Goal: Find specific page/section: Find specific page/section

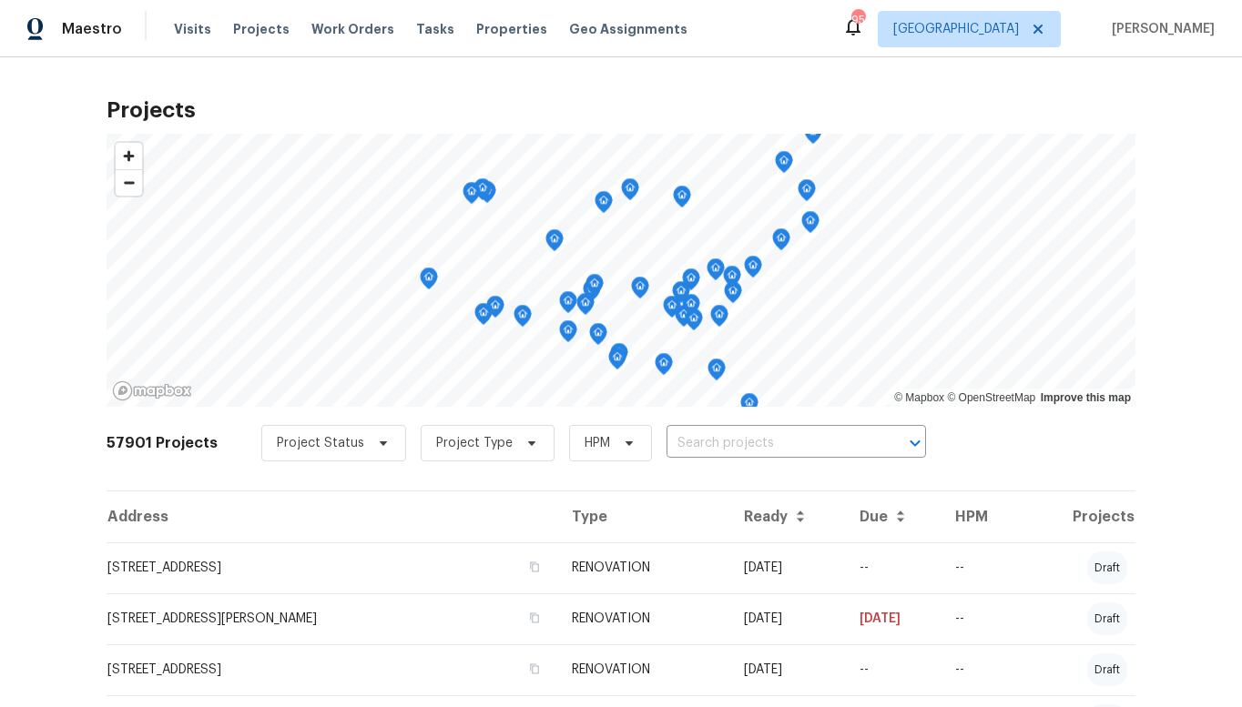
scroll to position [2414, 0]
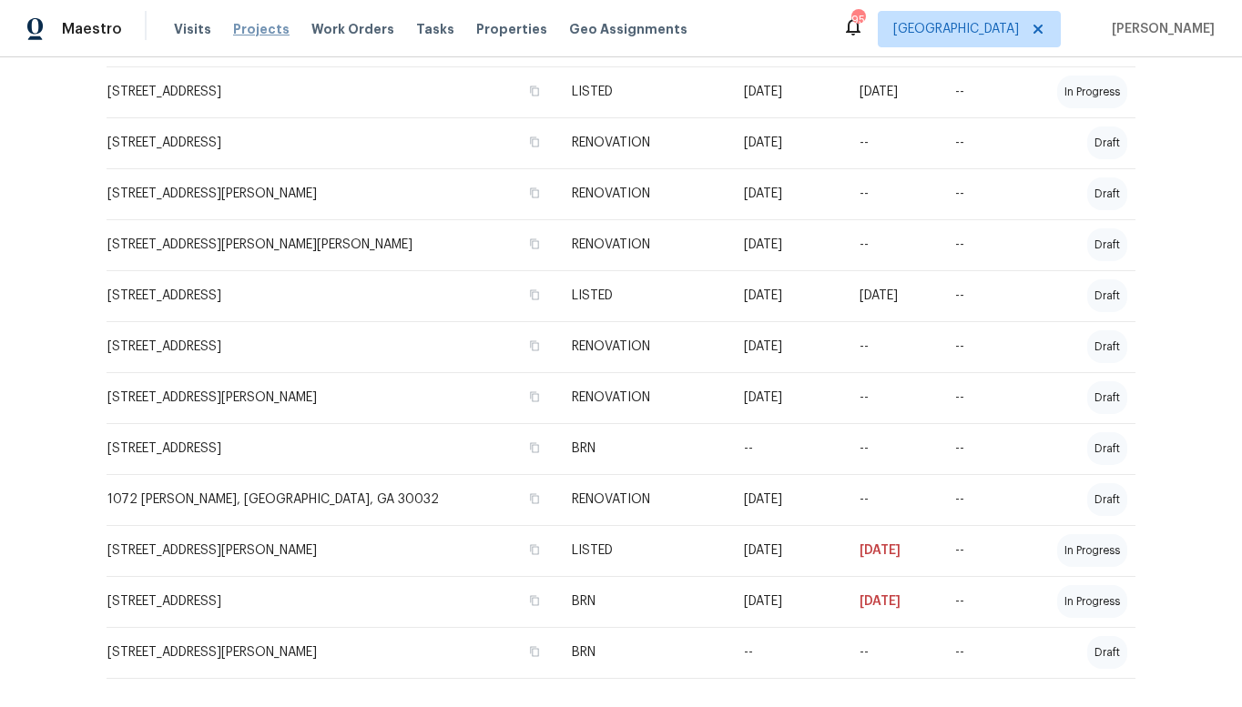
click at [240, 27] on span "Projects" at bounding box center [261, 29] width 56 height 18
click at [311, 28] on span "Work Orders" at bounding box center [352, 29] width 83 height 18
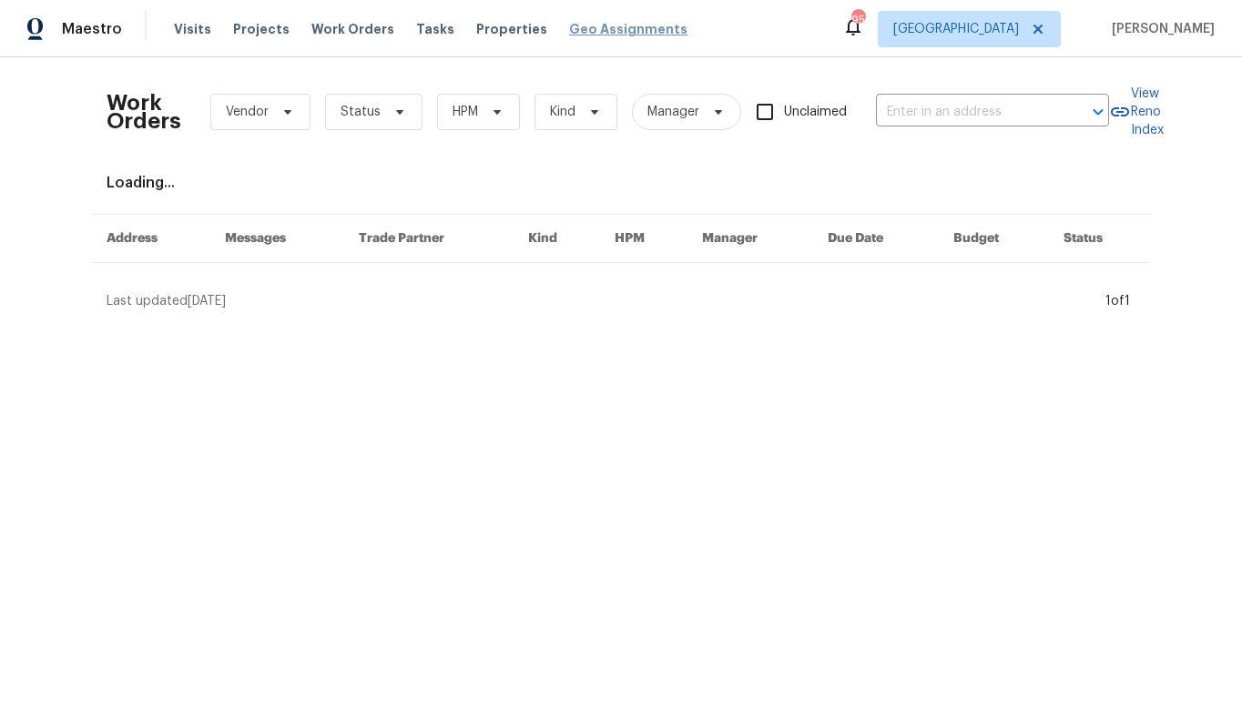
click at [608, 30] on span "Geo Assignments" at bounding box center [628, 29] width 118 height 18
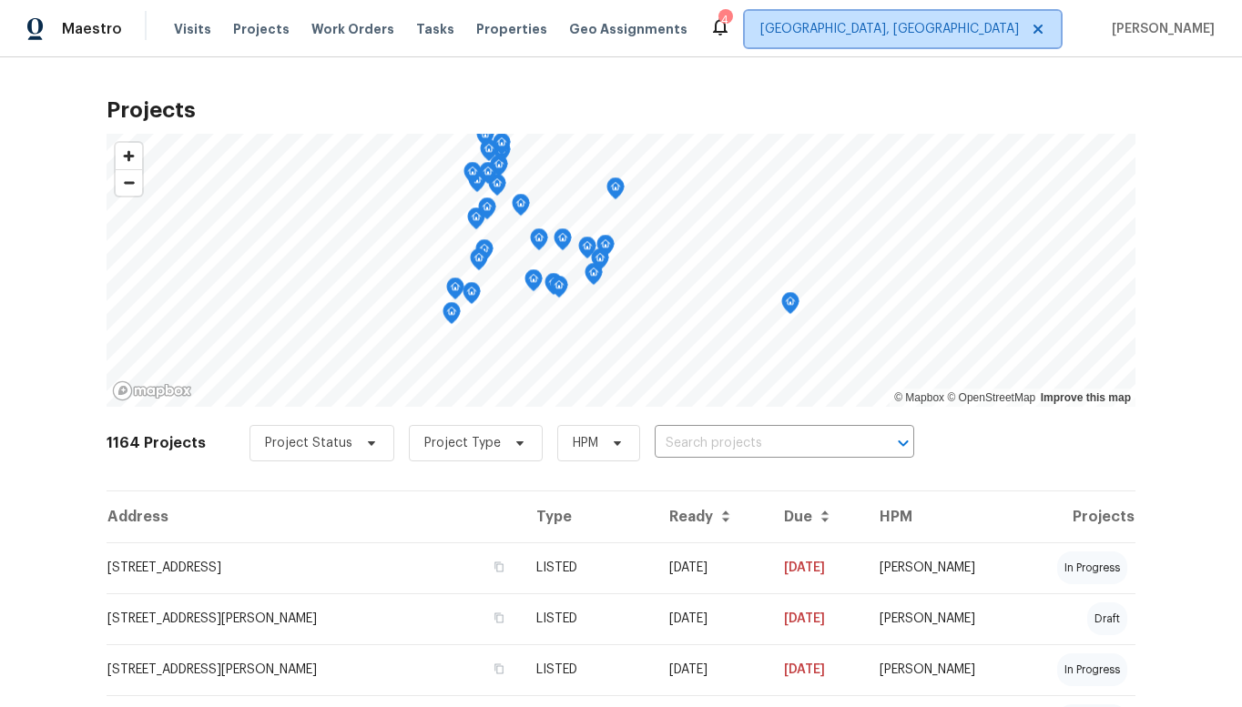
click at [985, 29] on span "[GEOGRAPHIC_DATA], [GEOGRAPHIC_DATA]" at bounding box center [889, 29] width 259 height 18
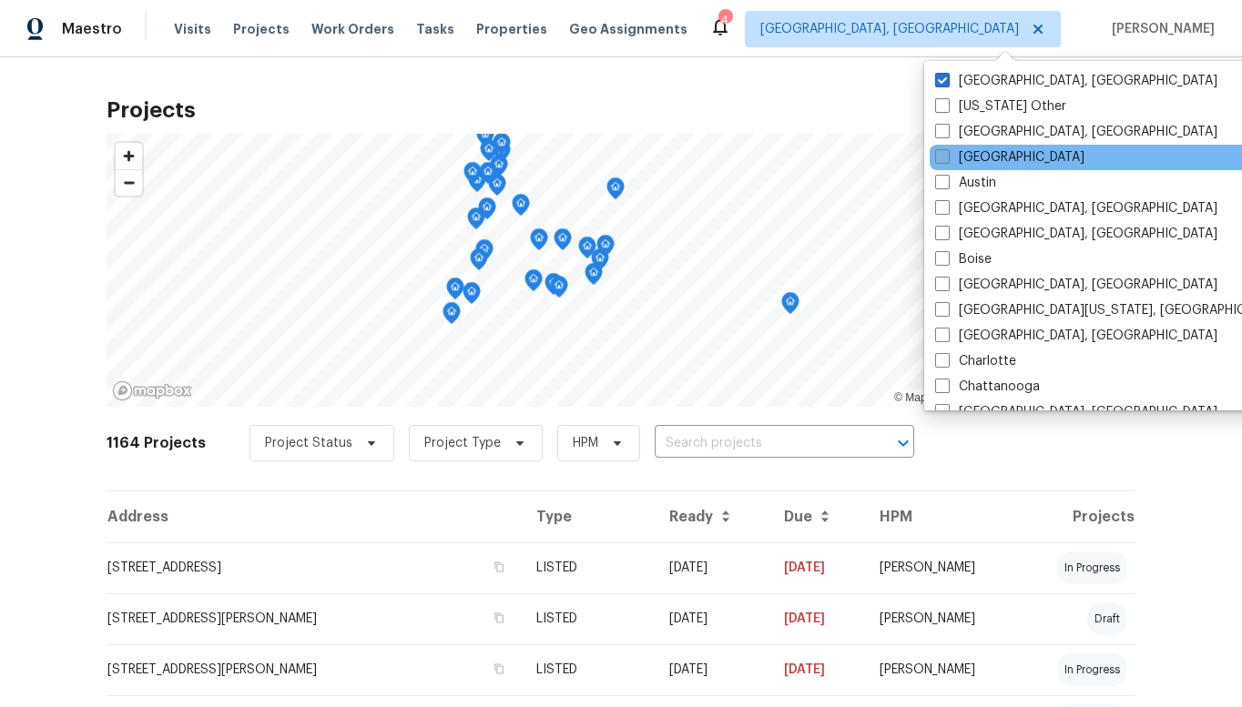
click at [942, 159] on span at bounding box center [942, 156] width 15 height 15
click at [942, 159] on input "[GEOGRAPHIC_DATA]" at bounding box center [941, 154] width 12 height 12
checkbox input "true"
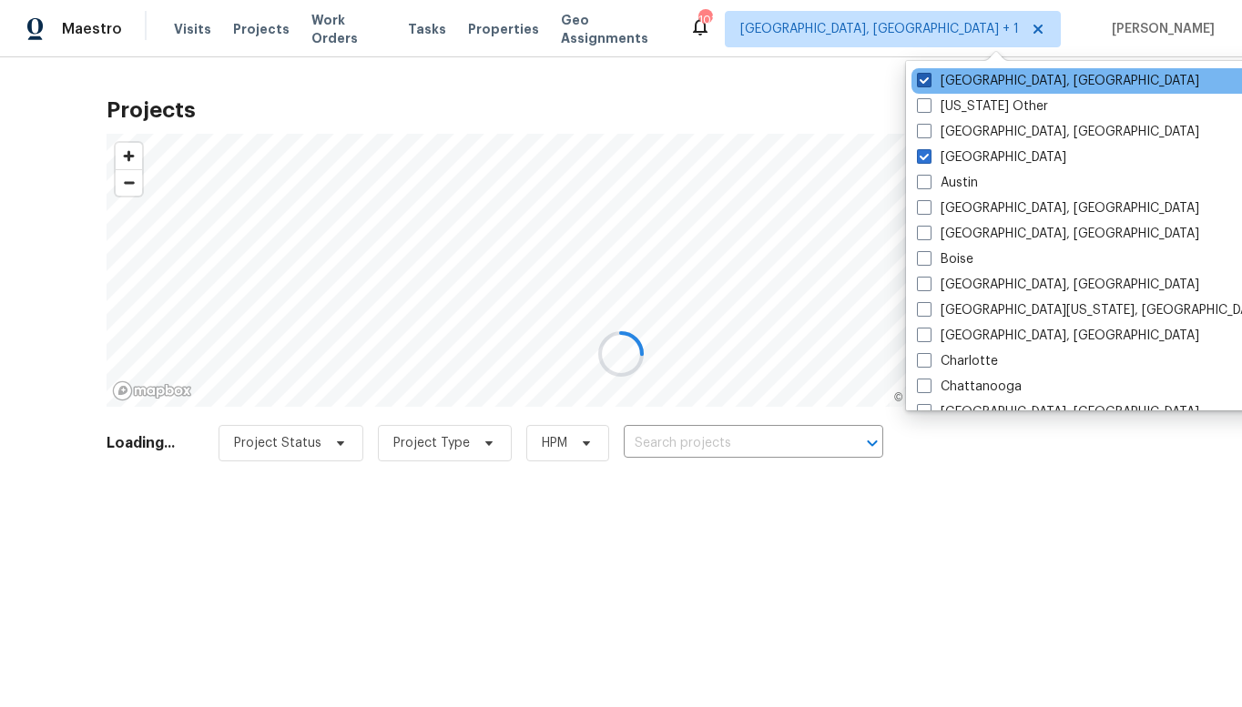
click at [926, 83] on span at bounding box center [924, 80] width 15 height 15
click at [926, 83] on input "Albuquerque, NM" at bounding box center [923, 78] width 12 height 12
checkbox input "false"
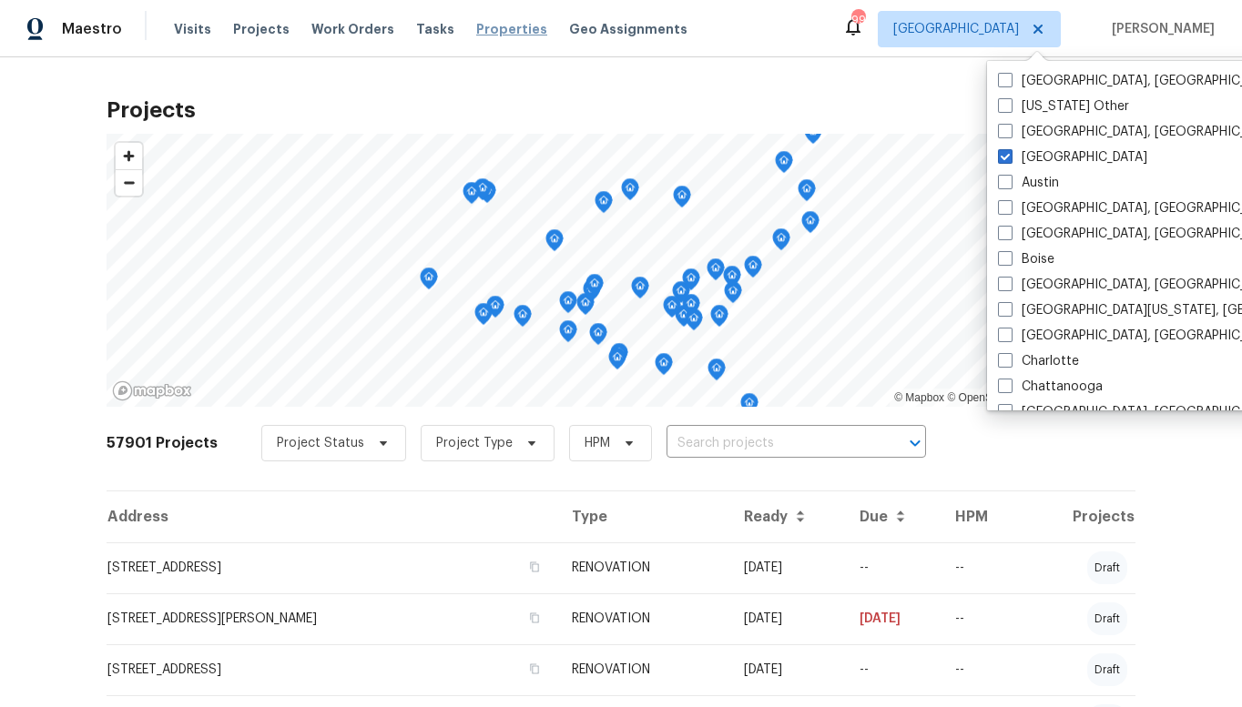
click at [491, 29] on span "Properties" at bounding box center [511, 29] width 71 height 18
